Goal: Communication & Community: Answer question/provide support

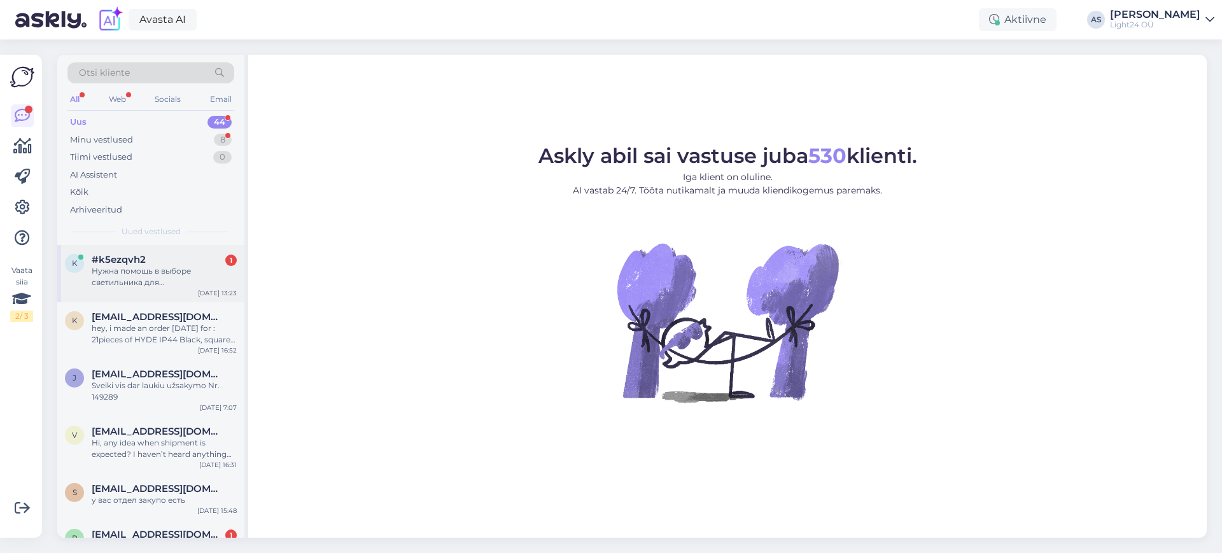
click at [144, 268] on div "Нужна помощь в выборе светильника для производственного помещения (паркетное пр…" at bounding box center [164, 276] width 145 height 23
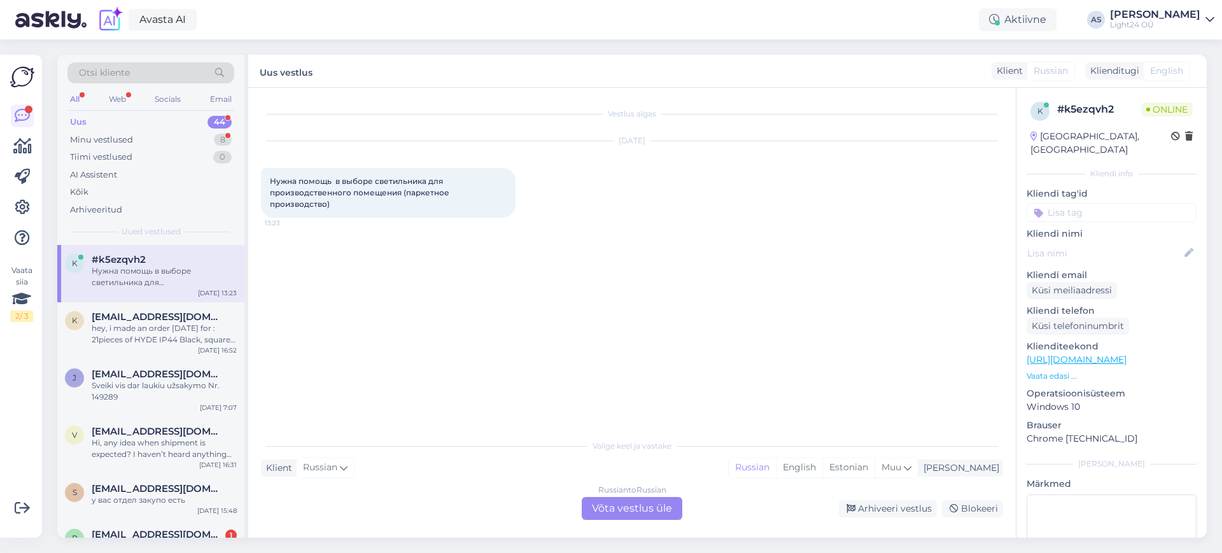
click at [632, 506] on div "Russian to Russian Võta vestlus üle" at bounding box center [631, 508] width 101 height 23
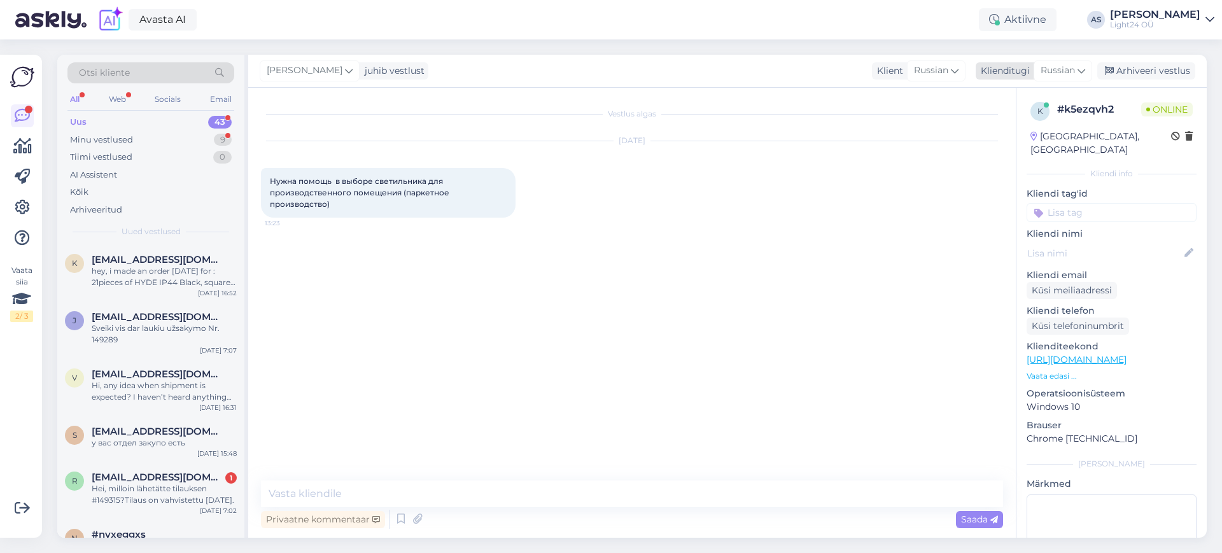
click at [1073, 74] on span "Russian" at bounding box center [1057, 71] width 34 height 14
type input "est"
click at [999, 130] on link "Estonian" at bounding box center [1034, 127] width 140 height 20
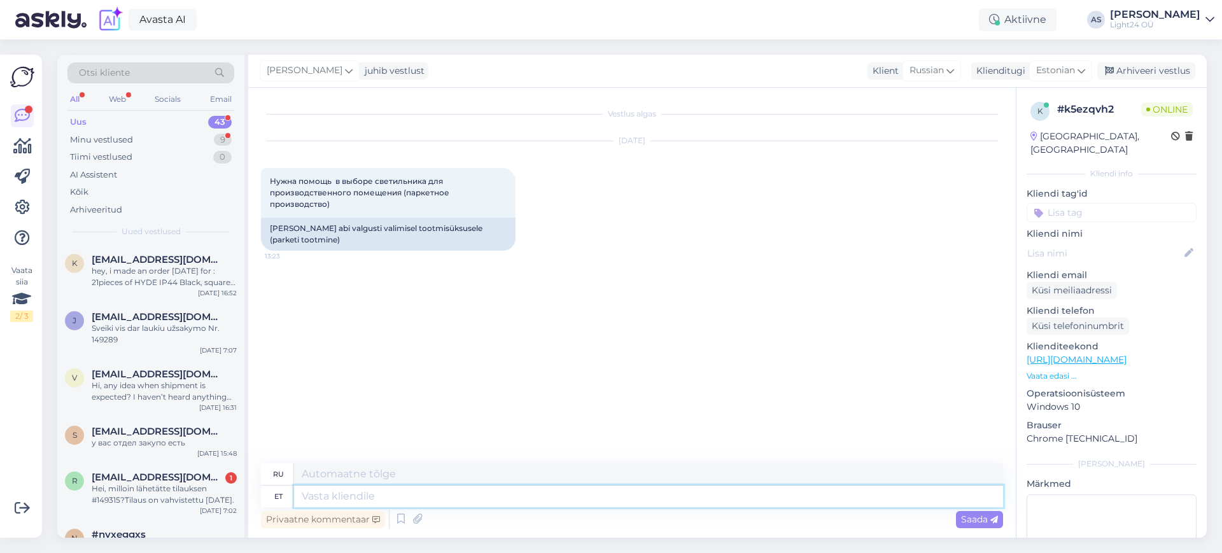
click at [379, 498] on textarea at bounding box center [648, 496] width 709 height 22
type textarea "Tere"
type textarea "Привет"
type textarea "Tere,"
type textarea "Привет,"
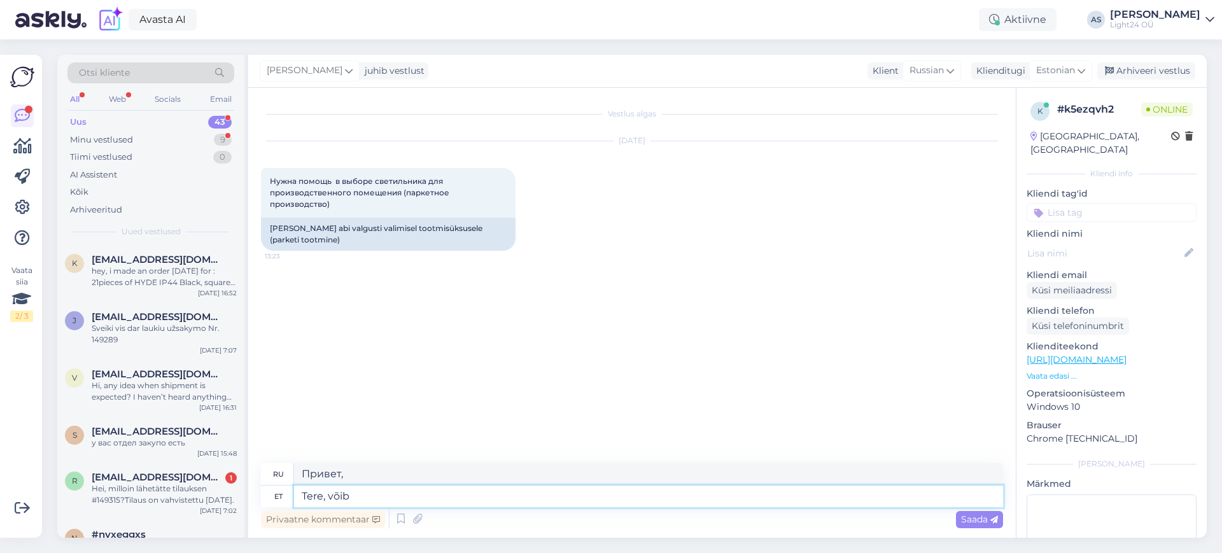
type textarea "Tere, võib"
type textarea "Привет, может быть"
type textarea "Tere, võib olla on k"
type textarea "Привет, может быть есть"
type textarea "Tere, võib olla on kõige"
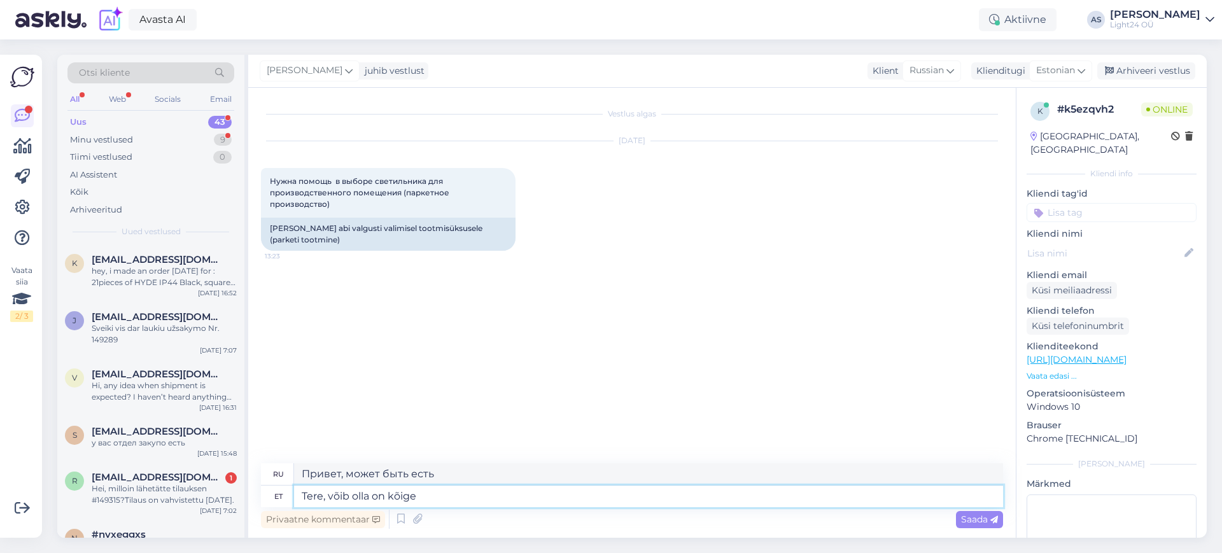
type textarea "Привет, может быть, это самое"
type textarea "Tere, võib olla on kõige parem, k"
type textarea "Привет, может быть, это к лучшему,"
type textarea "Tere, võib olla on kõige parem, kui s"
type textarea "Привет, может быть, будет лучше, если"
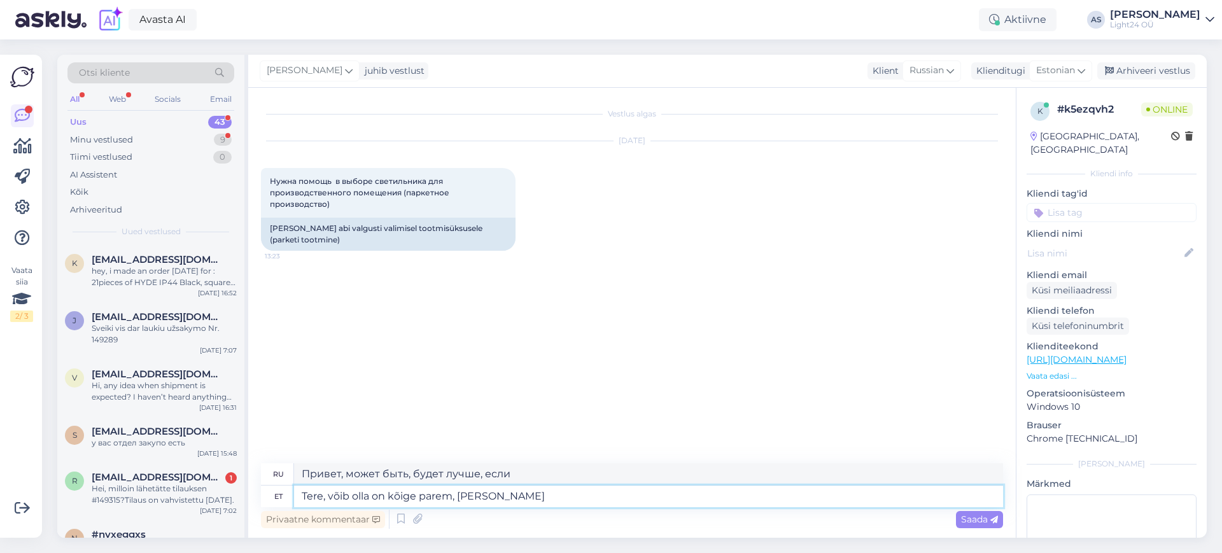
type textarea "Tere, võib olla on kõige parem, [PERSON_NAME] r"
type textarea "Привет, может быть, будет лучше, если ты отправишь"
type textarea "Tere, võib olla on kõige parem, [PERSON_NAME] ruumi"
type textarea "Привет, может быть, будет лучше, если вы пришлете мне комнату."
type textarea "Tere, võib olla on kõige parem, [PERSON_NAME] ruumi mõõdud,"
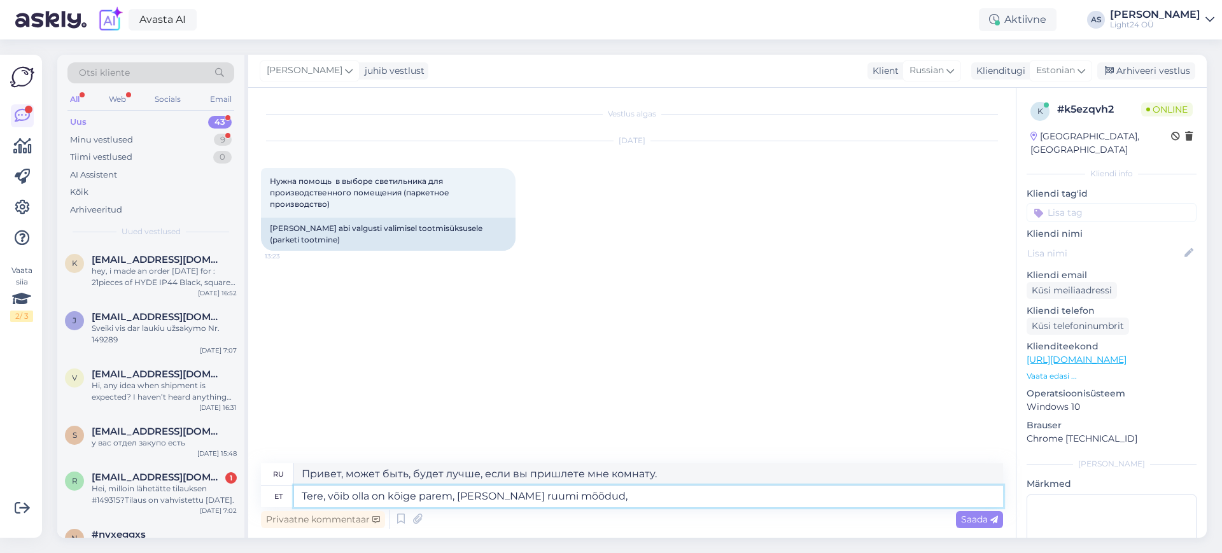
type textarea "Привет, было бы лучше, если бы вы отправили размеры комнаты."
type textarea "Tere, võib olla on kõige parem, [PERSON_NAME] ruumi mõõdud, oskan sii"
type textarea "Привет, было бы лучше, если бы ты отправил мне размеры комнаты, я смогу"
type textarea "Tere, võib olla on kõige parem, [PERSON_NAME] ruumi mõõdud, oskan siis p"
type textarea "Привет, будет лучше, если вы пришлете мне размеры комнаты, тогда я смогу"
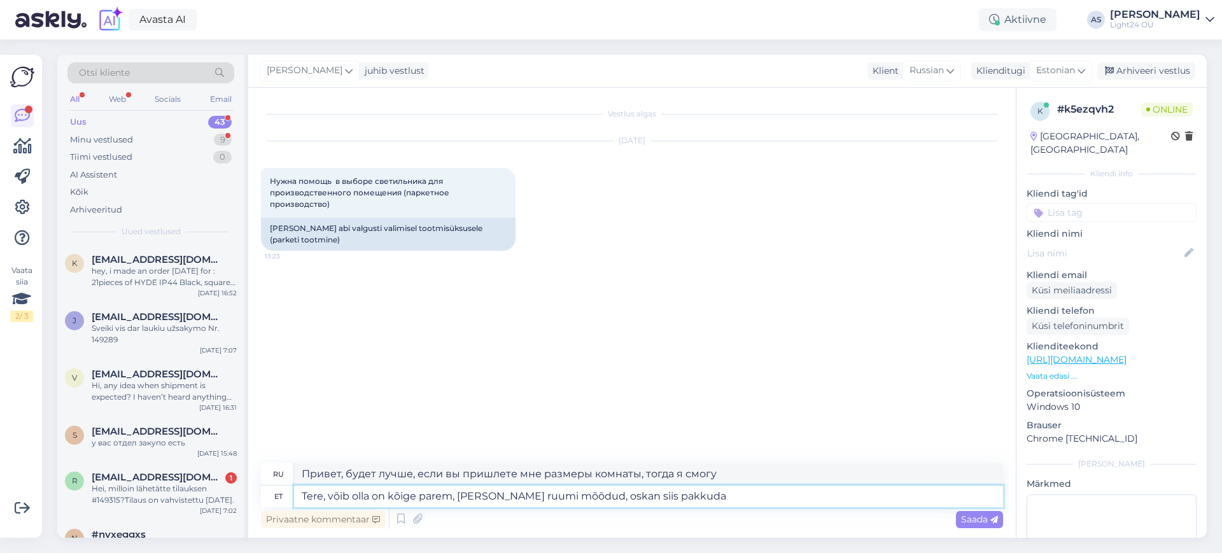
type textarea "Tere, võib olla on kõige parem, [PERSON_NAME] ruumi mõõdud, oskan siis pakkuda"
type textarea "Привет, было бы лучше, если бы вы отправили мне размеры комнаты, тогда я смогу …"
type textarea "Tere, võib olla on kõige parem, [PERSON_NAME] ruumi mõõdud, oskan siis pakkuda …"
type textarea "Здравствуйте, будет лучше, если вы пришлете размеры комнаты, тогда я смогу пред…"
type textarea "Tere, võib olla on kõige parem, [PERSON_NAME] ruumi mõõdud, oskan siis pakkuda …"
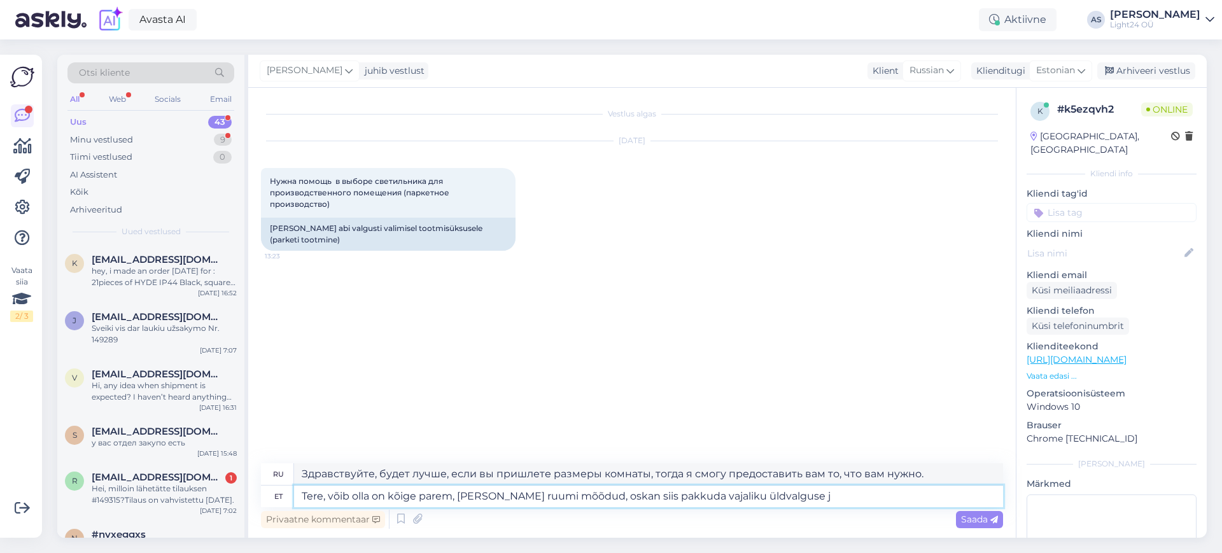
type textarea "Здравствуйте, будет лучше, если вы пришлете мне размеры комнаты, тогда я смогу …"
type textarea "Tere, võib olla on kõige parem, [PERSON_NAME] ruumi mõõdud, oskan siis pakkuda …"
type textarea "Здравствуйте, было бы лучше, если бы вы отправили мне размеры комнаты, тогда я …"
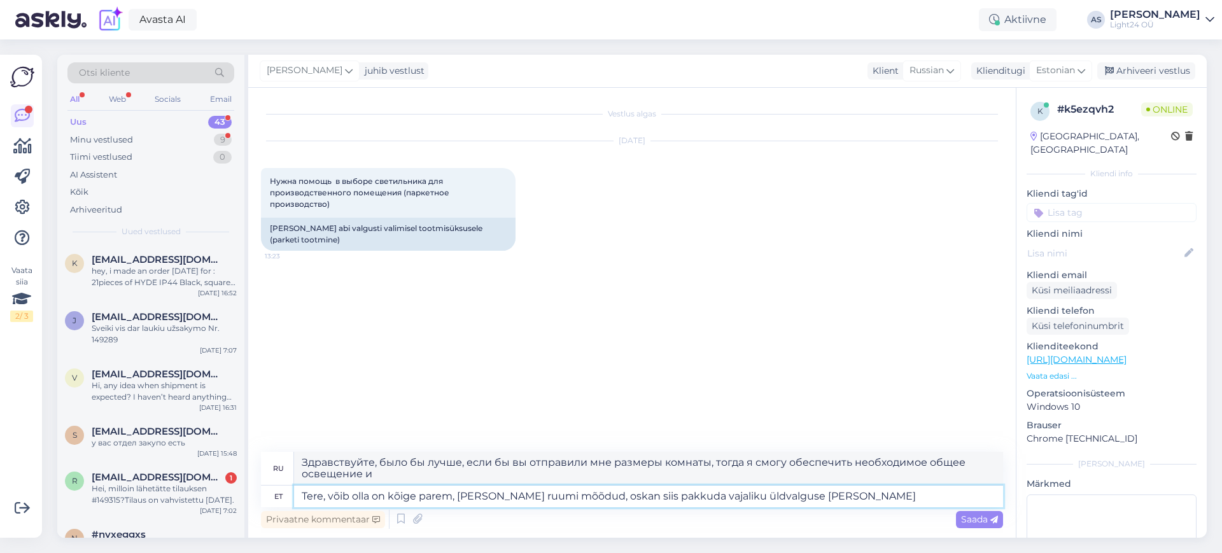
type textarea "Tere, võib olla on kõige parem, [PERSON_NAME] ruumi mõõdud, oskan siis pakkuda …"
type textarea "Привет, будет лучше, если вы пришлете мне размеры комнаты, тогда я смогу обеспе…"
type textarea "Tere, võib olla on kõige parem, [PERSON_NAME] ruumi mõõdud, oskan siis pakkuda …"
type textarea "Здравствуйте, будет лучше, если вы пришлете мне размеры комнаты, тогда я смогу …"
type textarea "Tere, võib olla on kõige parem, [PERSON_NAME] ruumi mõõdud, oskan siis pakkuda …"
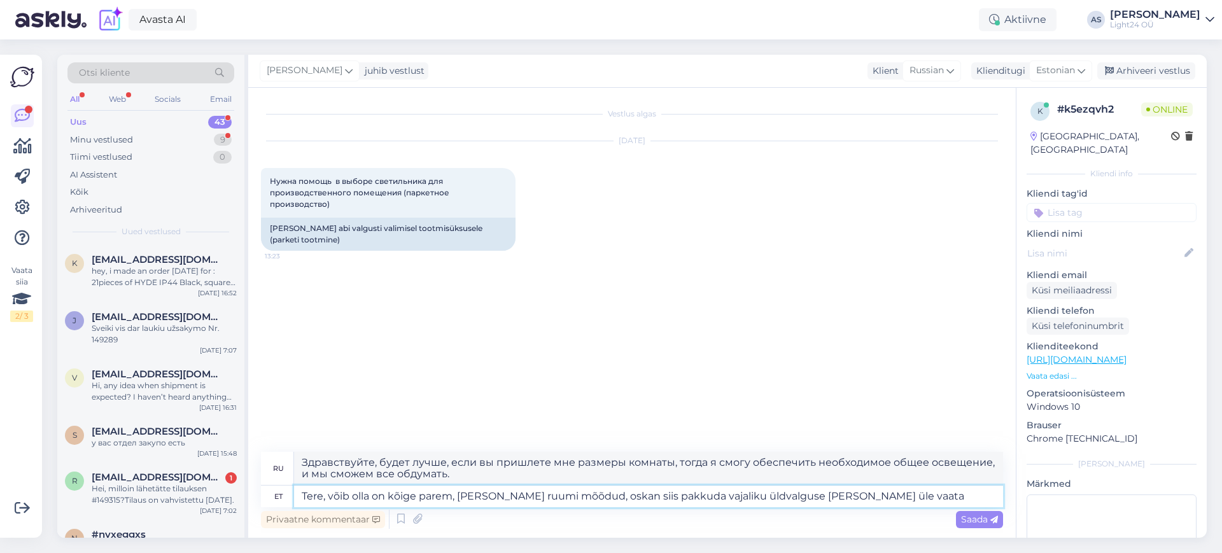
type textarea "Здравствуйте, будет лучше, если вы пришлете мне размеры комнаты, тогда я смогу …"
type textarea "Tere, võib olla on kõige parem, [PERSON_NAME] ruumi mõõdud, oskan siis pakkuda …"
type textarea "Здравствуйте, будет лучше, если вы пришлете мне размеры комнаты, тогда я смогу …"
type textarea "Tere, võib olla on kõige parem, [PERSON_NAME] ruumi mõõdud, oskan siis pakkuda …"
type textarea "Здравствуйте, будет лучше, если вы пришлете мне размеры помещения, тогда я смог…"
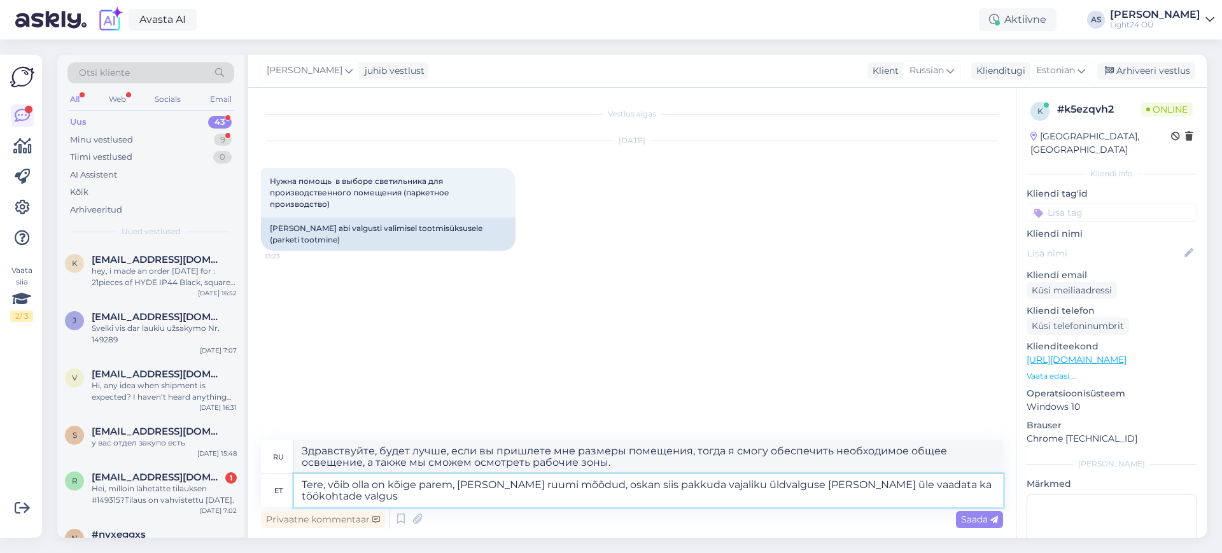
type textarea "Tere, võib olla on kõige parem, [PERSON_NAME] ruumi mõõdud, oskan siis pakkuda …"
type textarea "Здравствуйте, будет лучше, если вы пришлете мне размеры помещения, тогда я смог…"
type textarea "Tere, võib olla on kõige parem, [PERSON_NAME] ruumi mõõdud, oskan siis pakkuda …"
type textarea "Здравствуйте, будет лучше, если вы пришлете мне размеры помещения, тогда я смог…"
type textarea "Tere, võib olla on kõige parem, [PERSON_NAME] ruumi mõõdud, oskan siis pakkuda …"
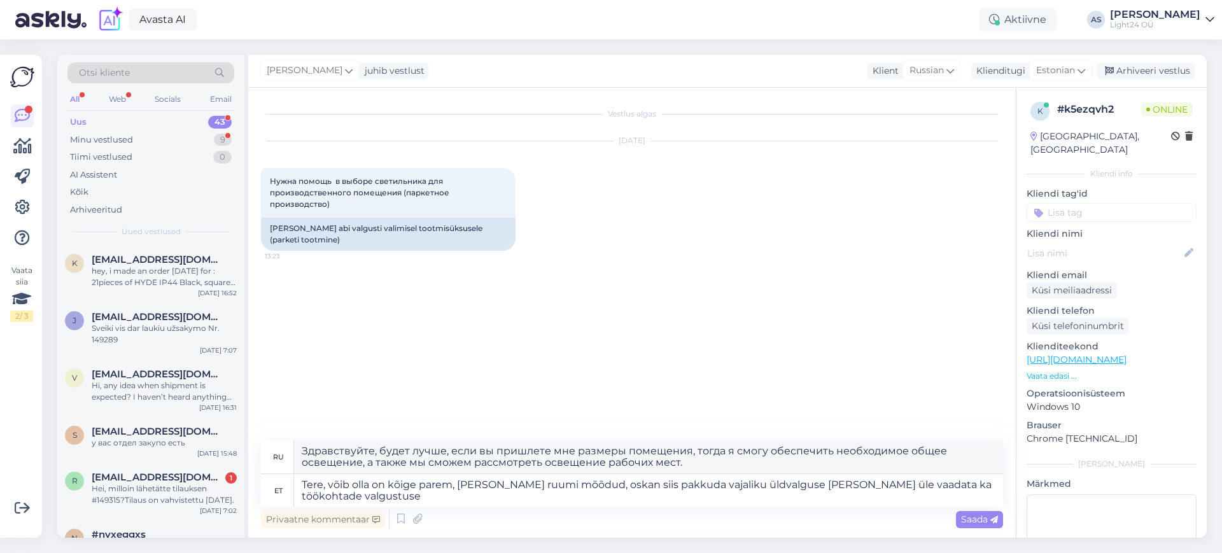
click at [847, 284] on div "Vestlus algas [DATE] Нужна помощь в выборе светильника для производственного по…" at bounding box center [637, 265] width 753 height 328
click at [981, 515] on span "Saada" at bounding box center [979, 518] width 37 height 11
